Goal: Task Accomplishment & Management: Use online tool/utility

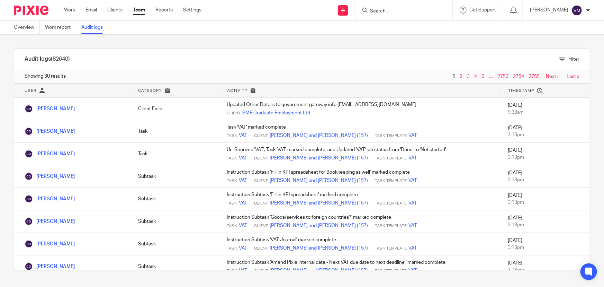
click at [142, 8] on link "Team" at bounding box center [139, 10] width 12 height 7
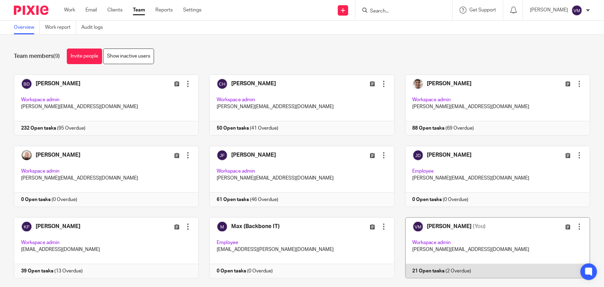
click at [454, 263] on link at bounding box center [492, 247] width 196 height 61
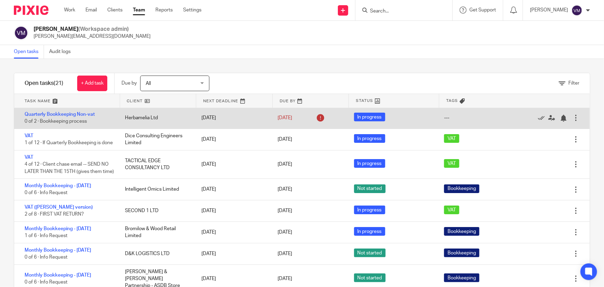
scroll to position [31, 0]
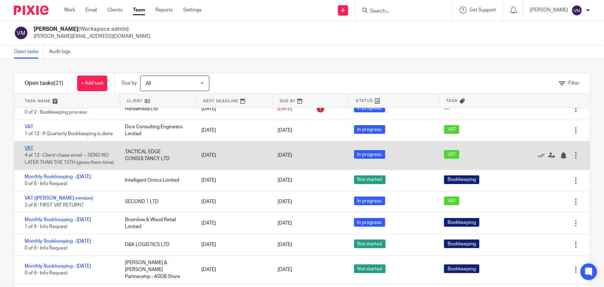
click at [32, 151] on link "VAT" at bounding box center [29, 148] width 9 height 5
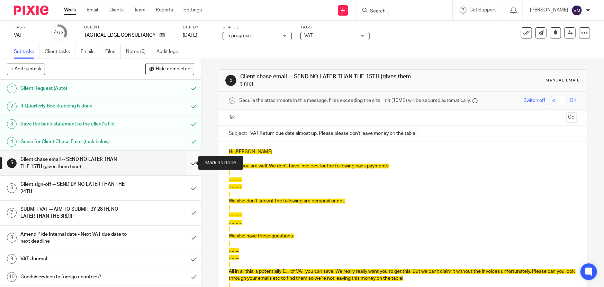
click at [188, 159] on input "submit" at bounding box center [100, 163] width 201 height 25
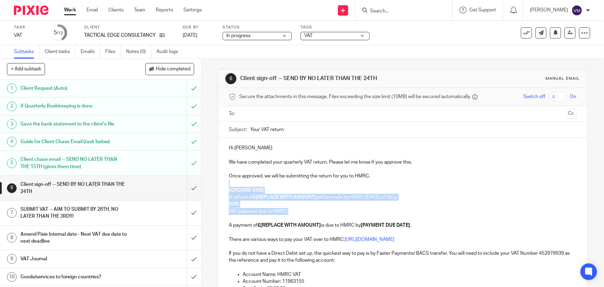
drag, startPoint x: 288, startPoint y: 210, endPoint x: 221, endPoint y: 185, distance: 71.5
click at [221, 185] on div "Hi Dan We have completed your quarterly VAT return. Please let me know if you a…" at bounding box center [402, 279] width 368 height 285
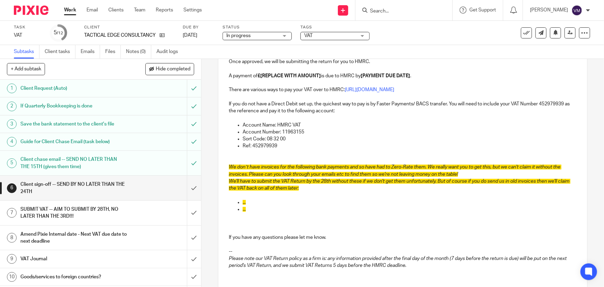
scroll to position [126, 0]
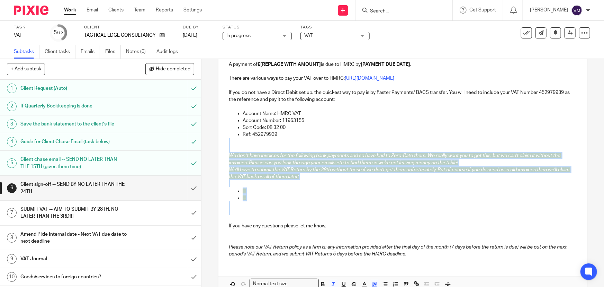
drag, startPoint x: 228, startPoint y: 144, endPoint x: 321, endPoint y: 217, distance: 118.5
click at [321, 217] on div "Hi Dan We have completed your quarterly VAT return. Please let me know if you a…" at bounding box center [402, 137] width 368 height 251
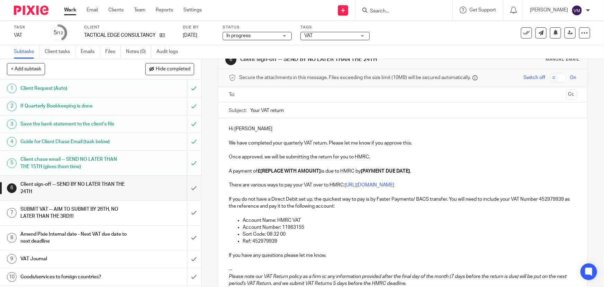
scroll to position [0, 0]
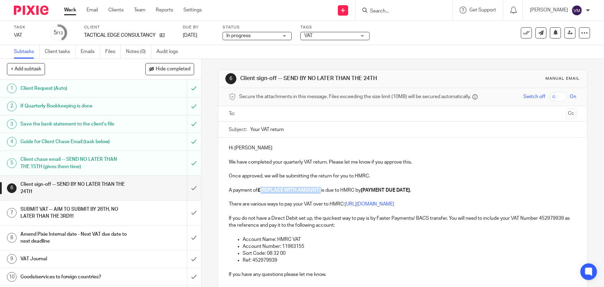
drag, startPoint x: 260, startPoint y: 190, endPoint x: 321, endPoint y: 193, distance: 61.3
click at [321, 193] on p "A payment of £[REPLACE WITH AMOUNT] is due to HMRC by [PAYMENT DUE DATE] ." at bounding box center [402, 190] width 347 height 7
click at [264, 190] on strong "£9349.54" at bounding box center [267, 190] width 20 height 5
click at [263, 190] on strong "£9349.54" at bounding box center [267, 190] width 20 height 5
drag, startPoint x: 321, startPoint y: 191, endPoint x: 371, endPoint y: 192, distance: 49.2
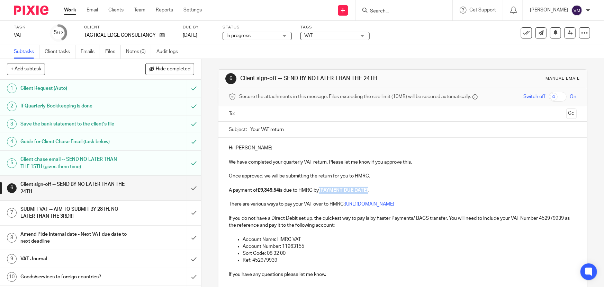
click at [371, 192] on p "A payment of £9,349.54 is due to HMRC by [PAYMENT DUE DATE] ." at bounding box center [402, 190] width 347 height 7
click at [321, 129] on input "Your VAT return" at bounding box center [413, 129] width 326 height 16
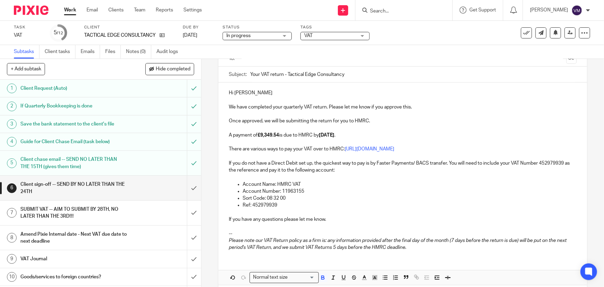
scroll to position [63, 0]
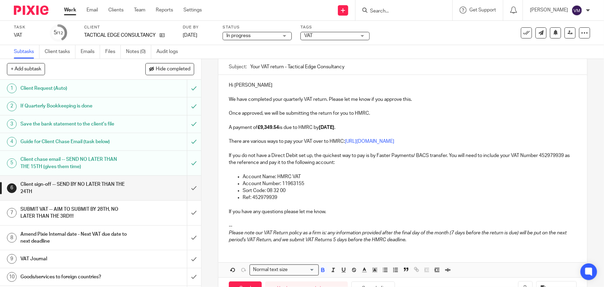
type input "Your VAT return - Tactical Edge Consultancy"
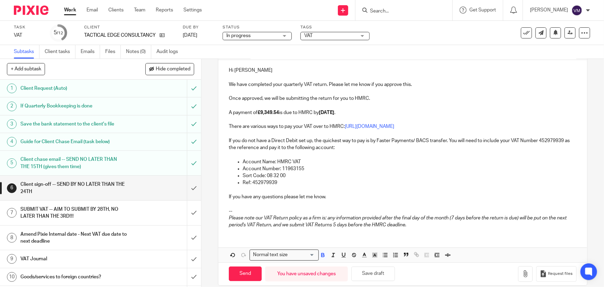
scroll to position [86, 0]
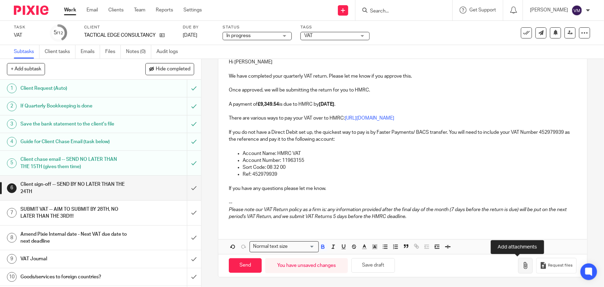
click at [522, 265] on icon "button" at bounding box center [525, 265] width 7 height 7
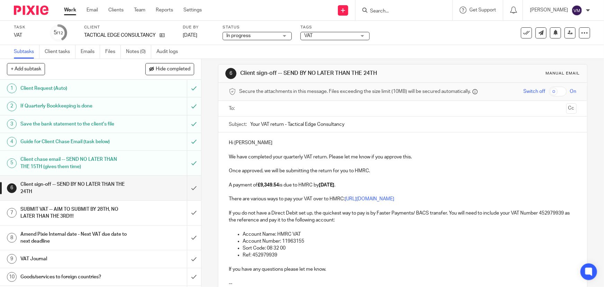
scroll to position [0, 0]
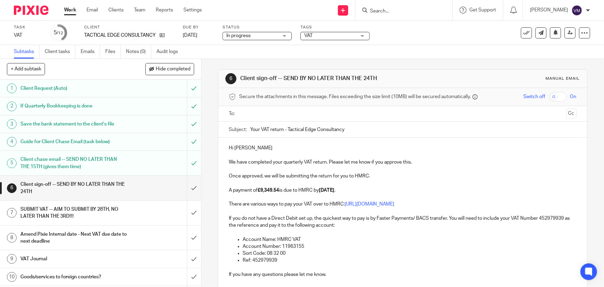
click at [242, 146] on p "Hi Dan" at bounding box center [402, 147] width 347 height 7
drag, startPoint x: 241, startPoint y: 147, endPoint x: 232, endPoint y: 147, distance: 9.0
click at [232, 147] on p "Hi Dan" at bounding box center [402, 147] width 347 height 7
click at [245, 114] on input "text" at bounding box center [402, 114] width 321 height 8
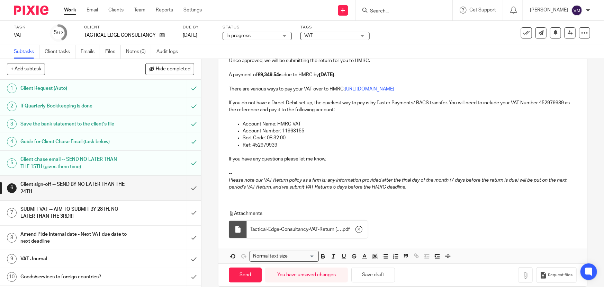
scroll to position [126, 0]
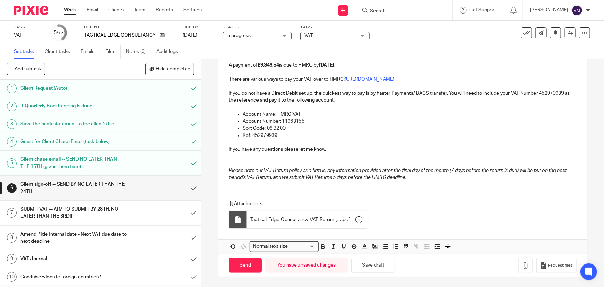
click at [264, 185] on div "Hi Sophie We have completed your quarterly VAT return. Please let me know if yo…" at bounding box center [402, 98] width 368 height 173
click at [423, 177] on p "Please note our VAT Return policy as a firm is: any information provided after …" at bounding box center [402, 174] width 347 height 14
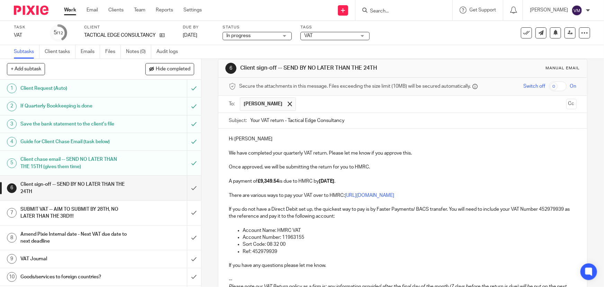
scroll to position [0, 0]
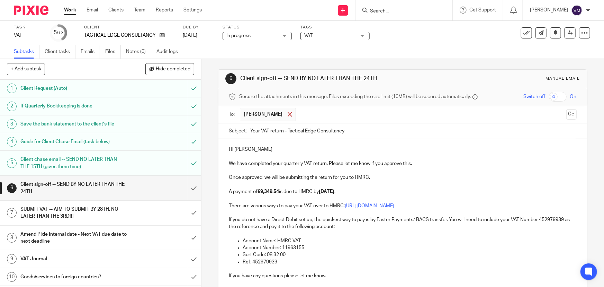
click at [288, 114] on span at bounding box center [290, 114] width 4 height 4
click at [266, 114] on input "text" at bounding box center [402, 114] width 321 height 8
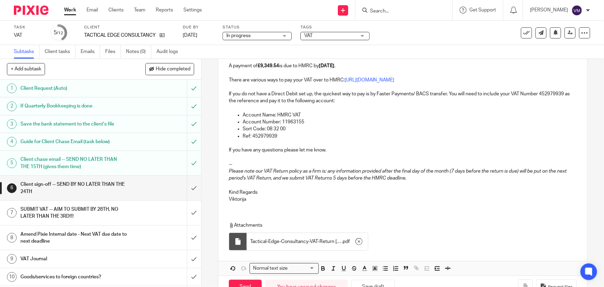
scroll to position [147, 0]
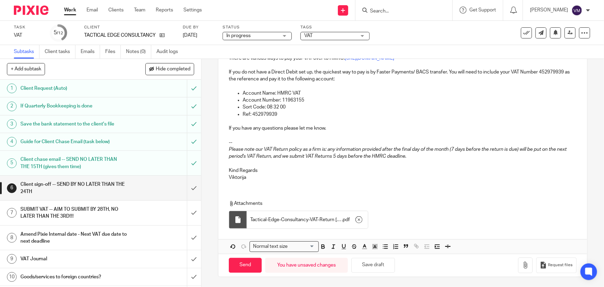
click at [320, 219] on span "Tactical-Edge-Consultancy-VAT-Return 31.08.25" at bounding box center [295, 219] width 91 height 7
click at [240, 217] on div at bounding box center [238, 219] width 18 height 17
click at [263, 218] on span "Tactical-Edge-Consultancy-VAT-Return 31.08.25" at bounding box center [295, 219] width 91 height 7
click at [286, 218] on span "Tactical-Edge-Consultancy-VAT-Return 31.08.25" at bounding box center [295, 219] width 91 height 7
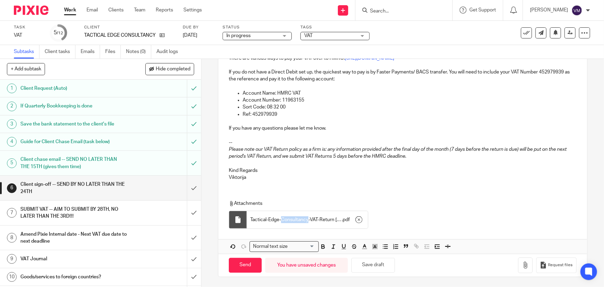
click at [286, 218] on span "Tactical-Edge-Consultancy-VAT-Return 31.08.25" at bounding box center [295, 219] width 91 height 7
click at [343, 216] on span "pdf" at bounding box center [346, 219] width 7 height 7
click at [246, 264] on input "Send" at bounding box center [245, 264] width 33 height 15
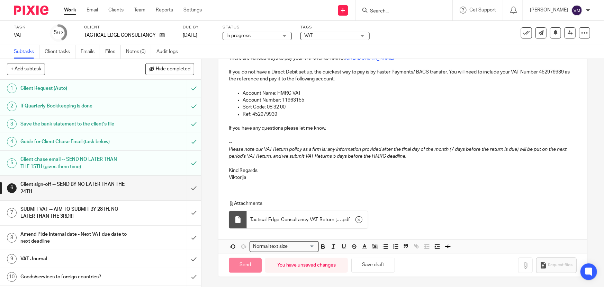
type input "Sent"
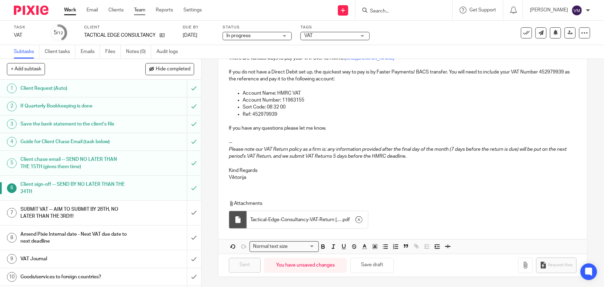
click at [138, 7] on link "Team" at bounding box center [139, 10] width 11 height 7
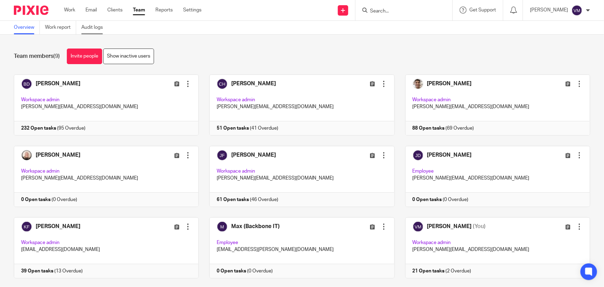
click at [100, 25] on link "Audit logs" at bounding box center [94, 27] width 27 height 13
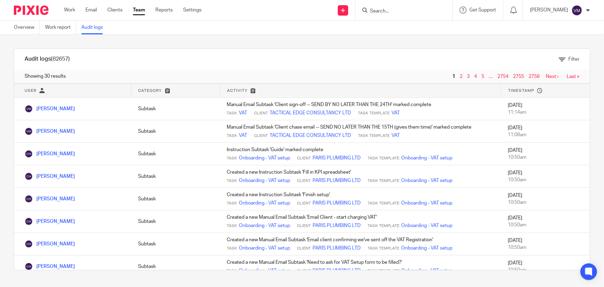
click at [391, 12] on input "Search" at bounding box center [400, 11] width 62 height 6
click at [388, 12] on input "Search" at bounding box center [400, 11] width 62 height 6
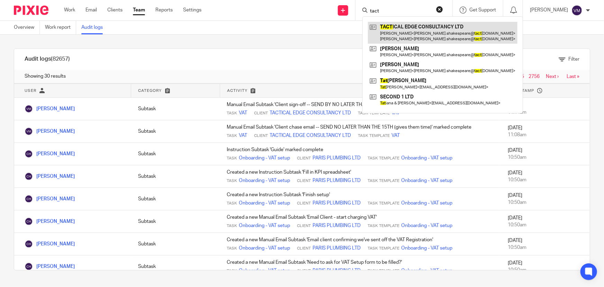
type input "tact"
click at [415, 26] on link at bounding box center [442, 32] width 149 height 21
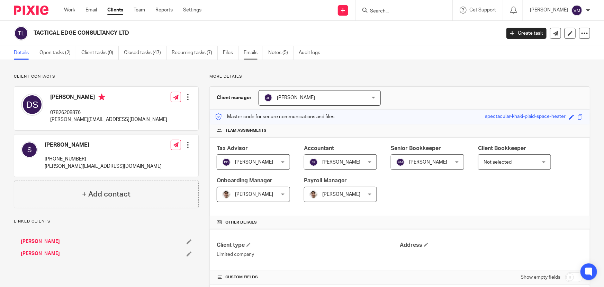
click at [256, 53] on link "Emails" at bounding box center [253, 52] width 19 height 13
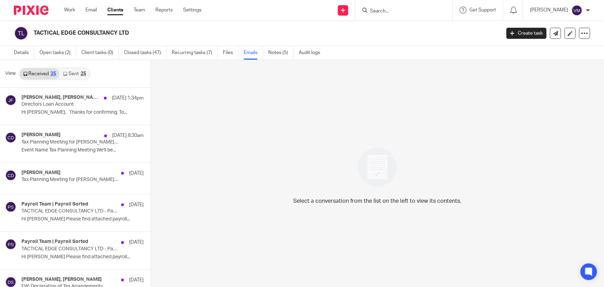
click at [71, 72] on link "Sent 25" at bounding box center [75, 73] width 30 height 11
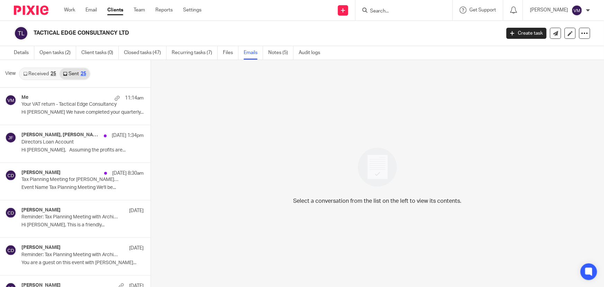
scroll to position [1, 0]
click at [45, 71] on link "Received 25" at bounding box center [40, 72] width 40 height 11
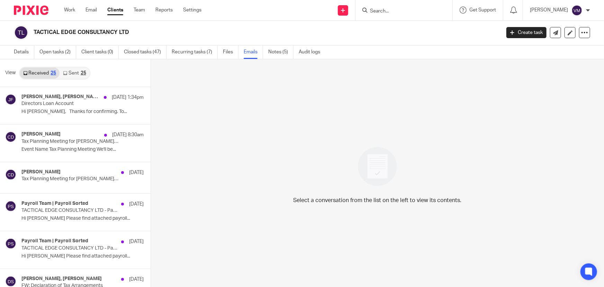
click at [81, 72] on div "25" at bounding box center [84, 73] width 6 height 5
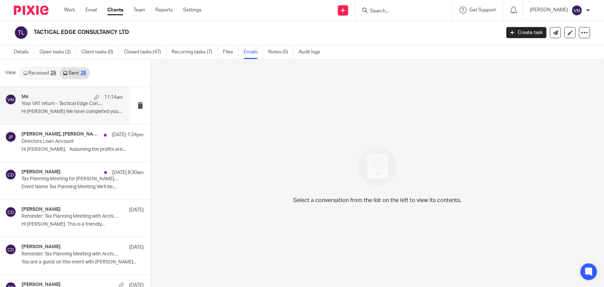
click at [73, 98] on div "Me 11:14am" at bounding box center [71, 97] width 101 height 7
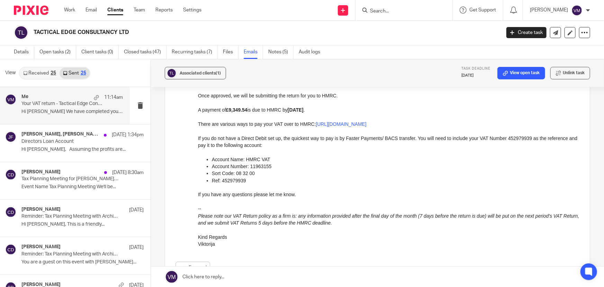
scroll to position [157, 0]
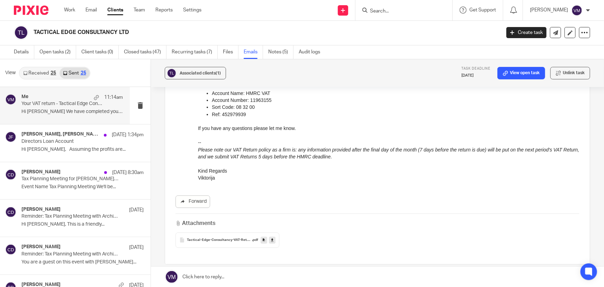
click at [236, 238] on span "Tactical-Edge-Consultancy-VAT-Return 310825" at bounding box center [219, 240] width 65 height 4
click at [236, 237] on div "View Received 25 Sent 25 Me 11:14am Your VAT return - Tactical Edge Consultancy…" at bounding box center [302, 173] width 604 height 228
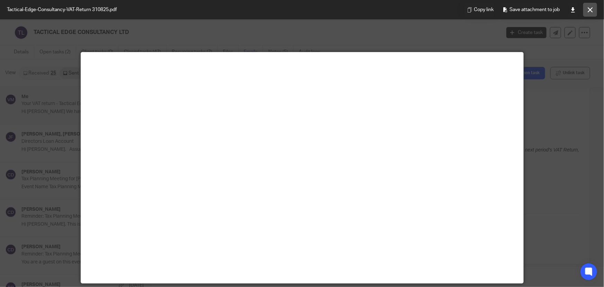
click at [591, 10] on icon at bounding box center [590, 9] width 5 height 5
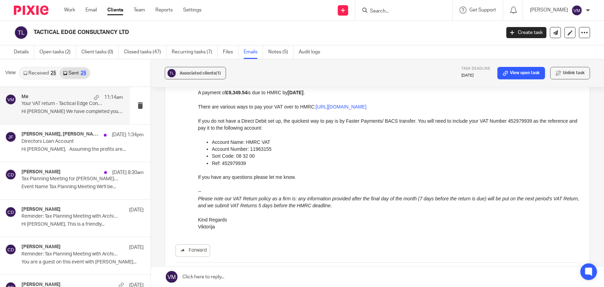
scroll to position [98, 0]
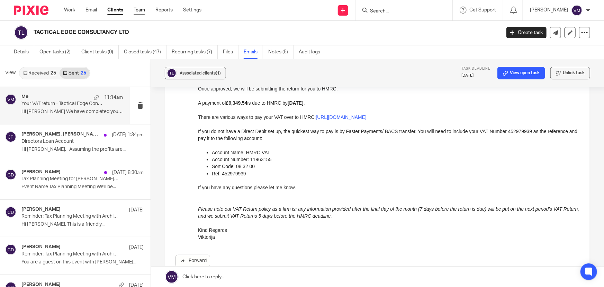
click at [141, 11] on link "Team" at bounding box center [139, 10] width 11 height 7
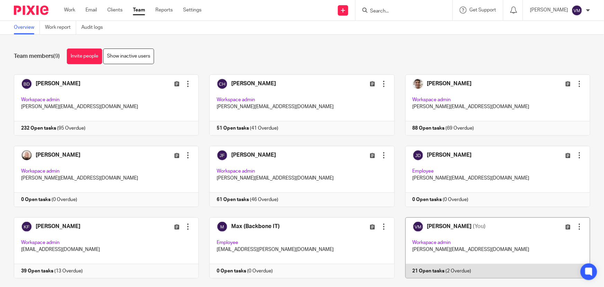
click at [450, 270] on link at bounding box center [492, 247] width 196 height 61
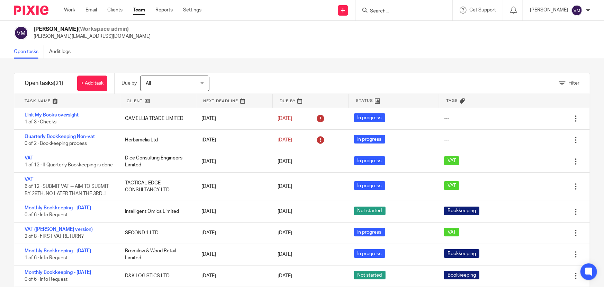
click at [408, 12] on input "Search" at bounding box center [400, 11] width 62 height 6
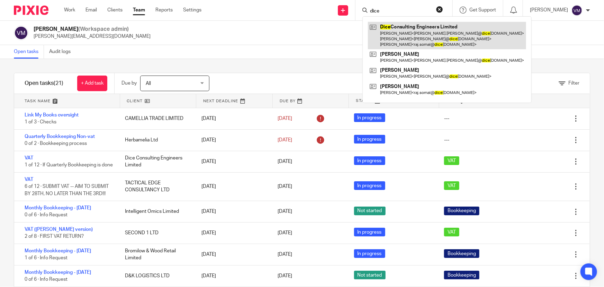
type input "dice"
click at [408, 31] on link at bounding box center [447, 35] width 158 height 27
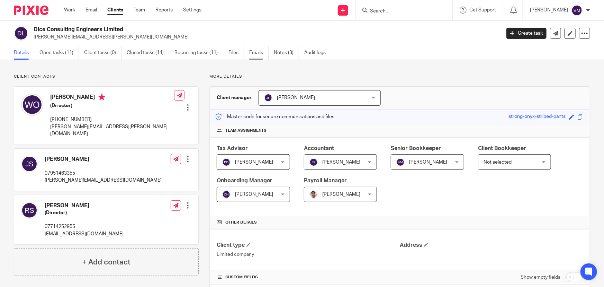
click at [261, 53] on link "Emails" at bounding box center [258, 52] width 19 height 13
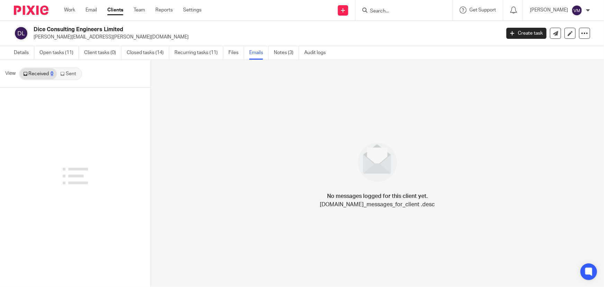
click at [68, 73] on link "Sent" at bounding box center [69, 73] width 24 height 11
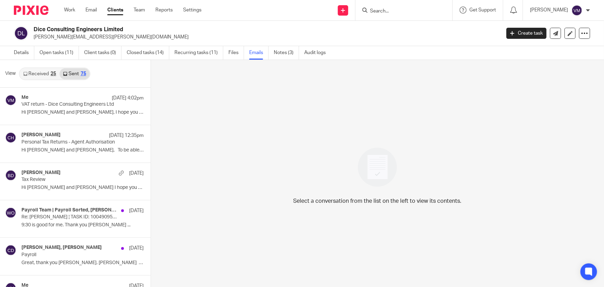
click at [43, 74] on link "Received 25" at bounding box center [40, 73] width 40 height 11
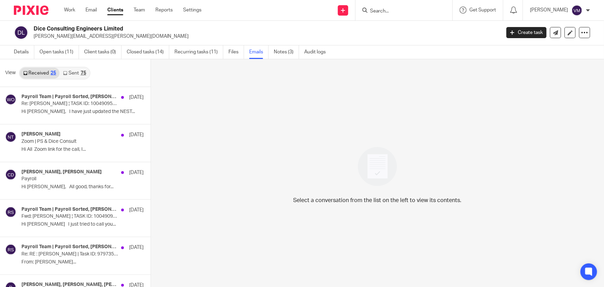
click at [69, 76] on link "Sent 75" at bounding box center [75, 72] width 30 height 11
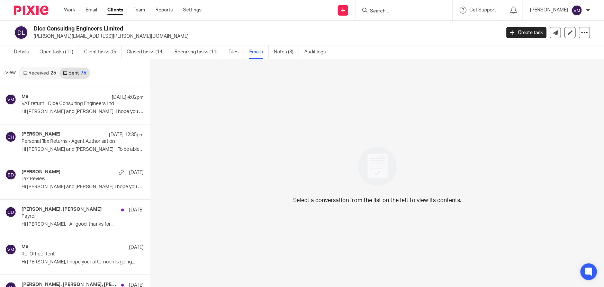
click at [147, 12] on ul "Work Email Clients Team Reports Settings" at bounding box center [138, 10] width 148 height 7
click at [144, 11] on link "Team" at bounding box center [139, 10] width 11 height 7
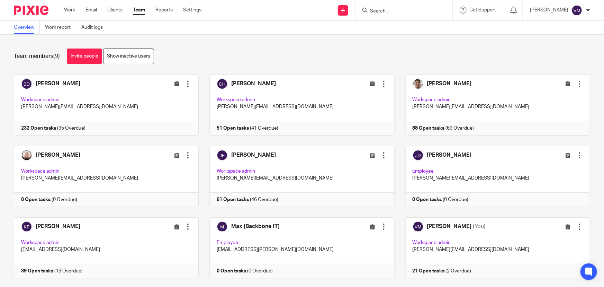
click at [399, 11] on input "Search" at bounding box center [400, 11] width 62 height 6
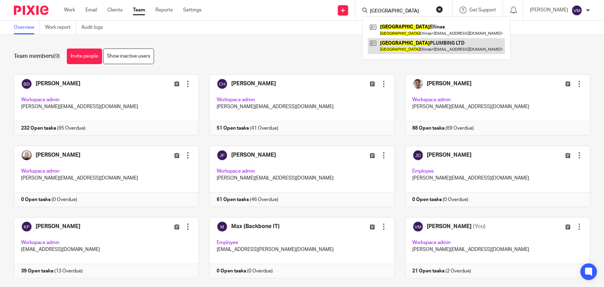
type input "[GEOGRAPHIC_DATA]"
click at [417, 44] on link at bounding box center [436, 46] width 137 height 16
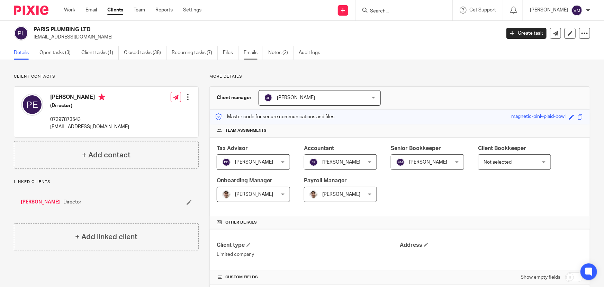
click at [248, 50] on link "Emails" at bounding box center [253, 52] width 19 height 13
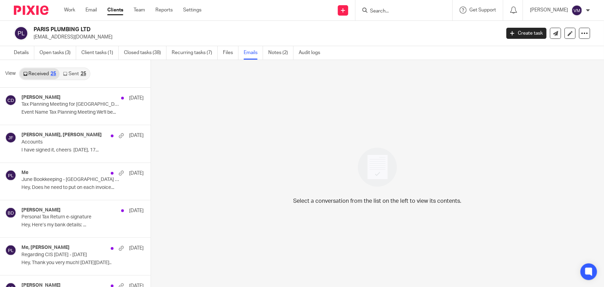
click at [69, 74] on link "Sent 25" at bounding box center [75, 73] width 30 height 11
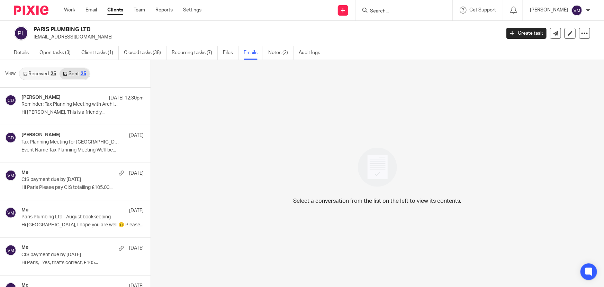
scroll to position [1, 0]
click at [144, 8] on link "Team" at bounding box center [139, 10] width 11 height 7
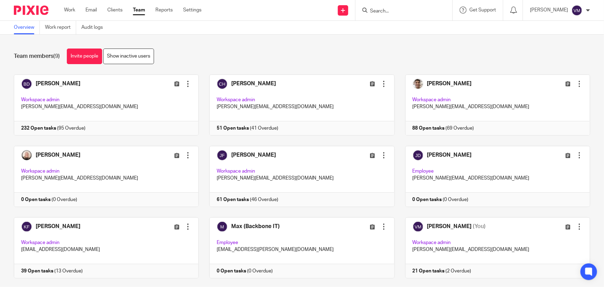
click at [396, 4] on div at bounding box center [403, 10] width 97 height 20
click at [396, 10] on input "Search" at bounding box center [400, 11] width 62 height 6
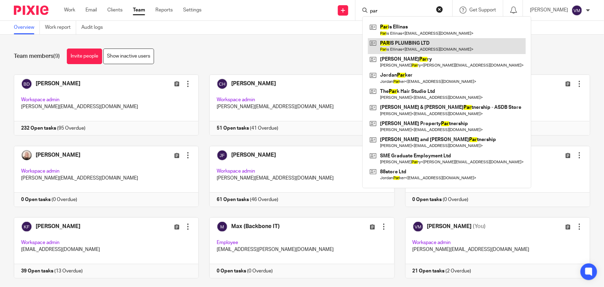
type input "par"
click at [414, 45] on link at bounding box center [447, 46] width 158 height 16
